Goal: Task Accomplishment & Management: Manage account settings

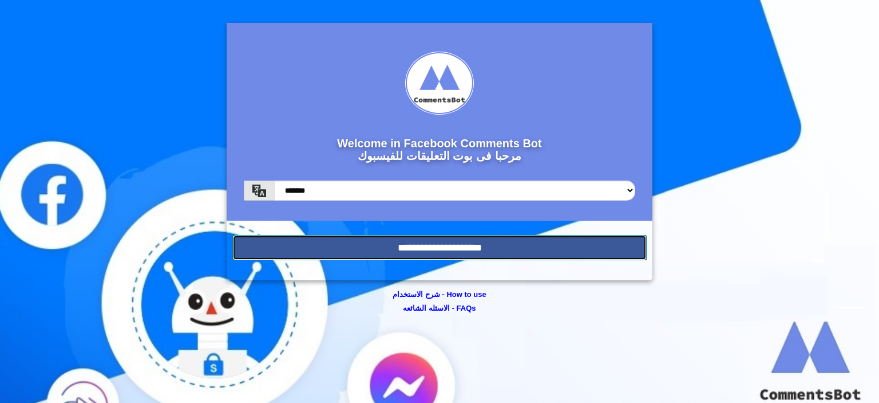
click at [490, 246] on input "**********" at bounding box center [439, 247] width 415 height 25
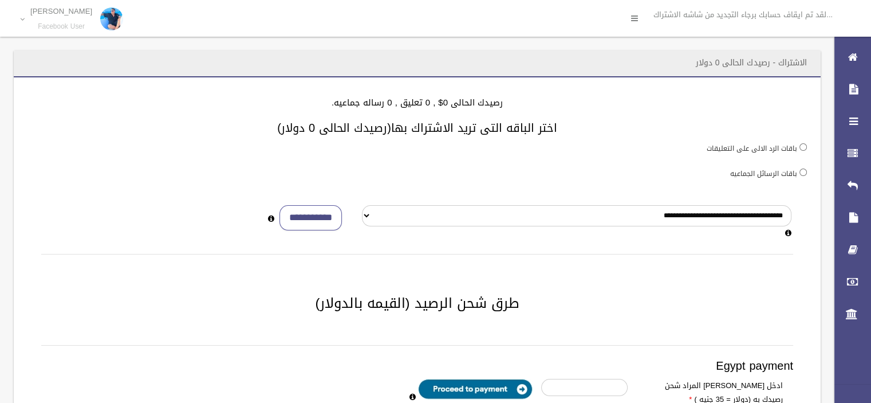
click at [577, 141] on div "باقات الرد الالى على التعليقات" at bounding box center [416, 148] width 779 height 14
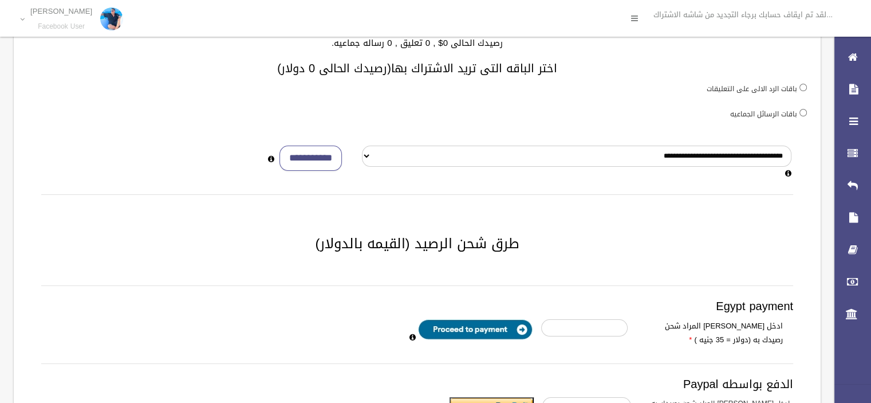
scroll to position [48, 0]
